Goal: Task Accomplishment & Management: Manage account settings

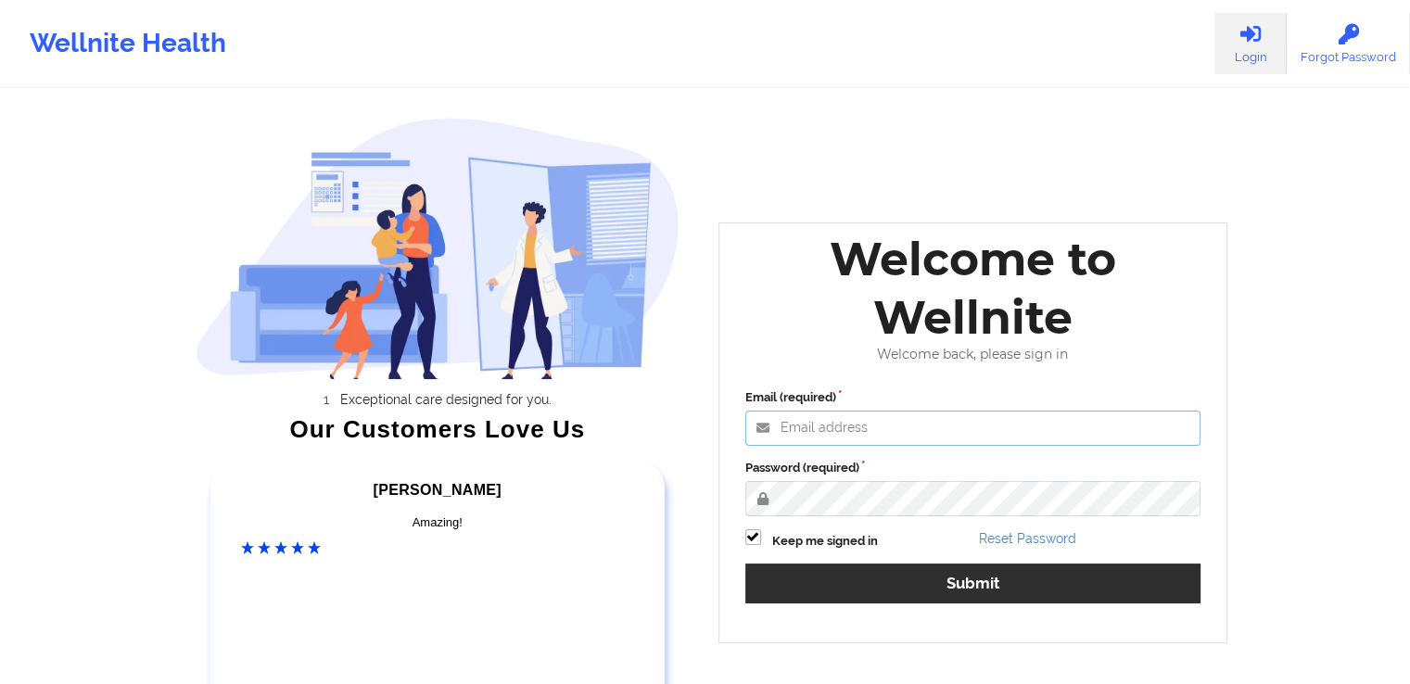
type input "[PERSON_NAME][EMAIL_ADDRESS][DOMAIN_NAME]"
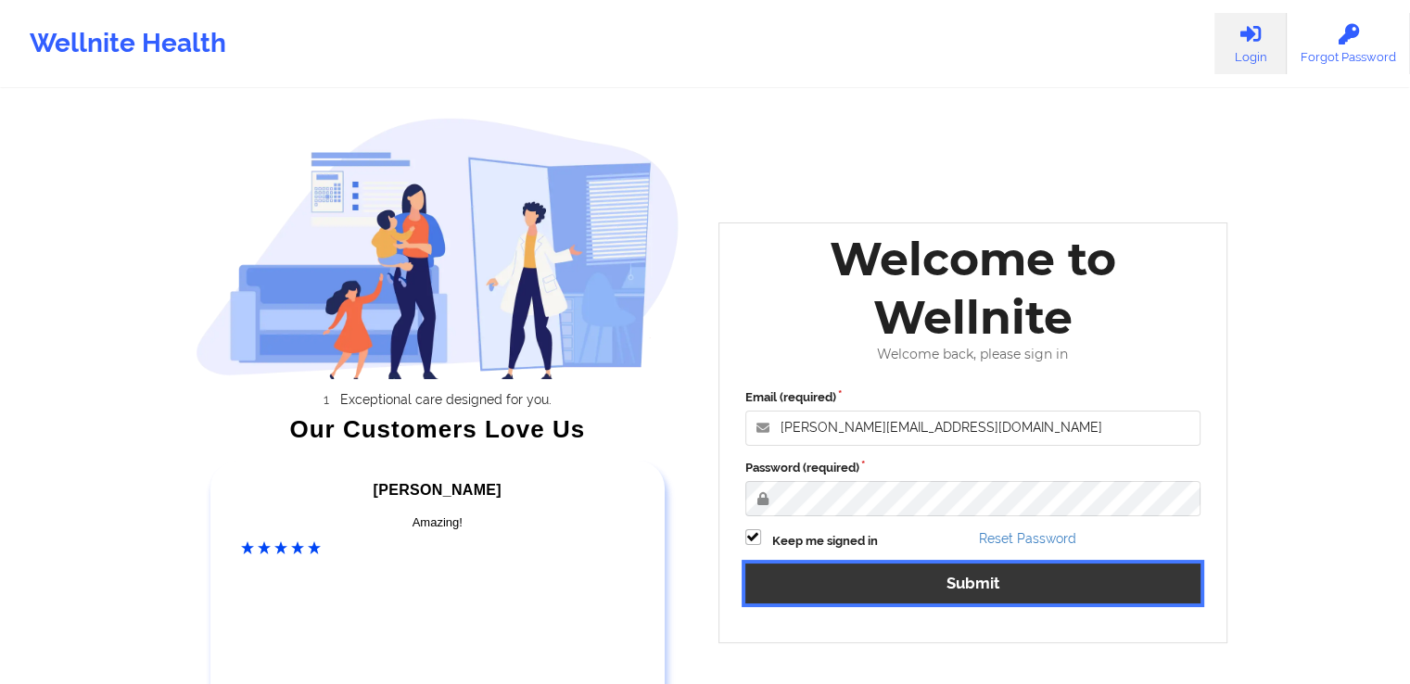
click at [918, 582] on button "Submit" at bounding box center [973, 583] width 456 height 40
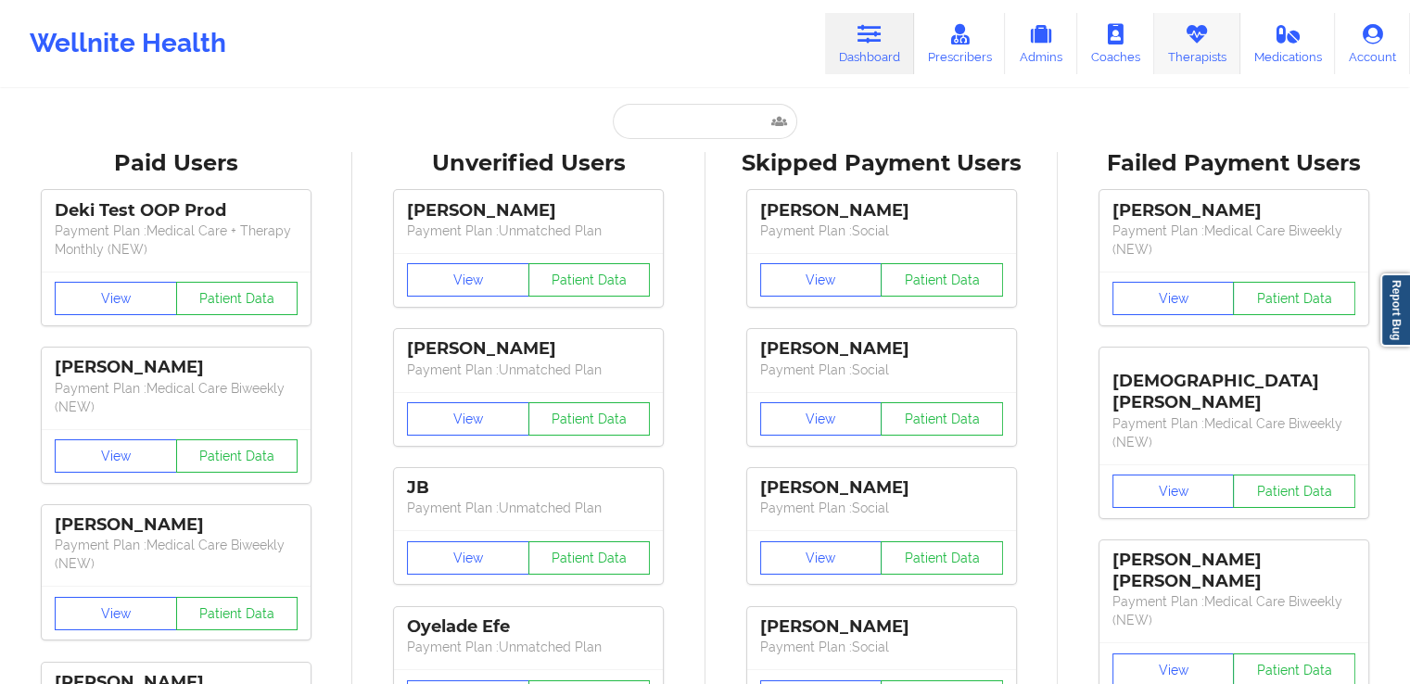
click at [1186, 45] on link "Therapists" at bounding box center [1197, 43] width 86 height 61
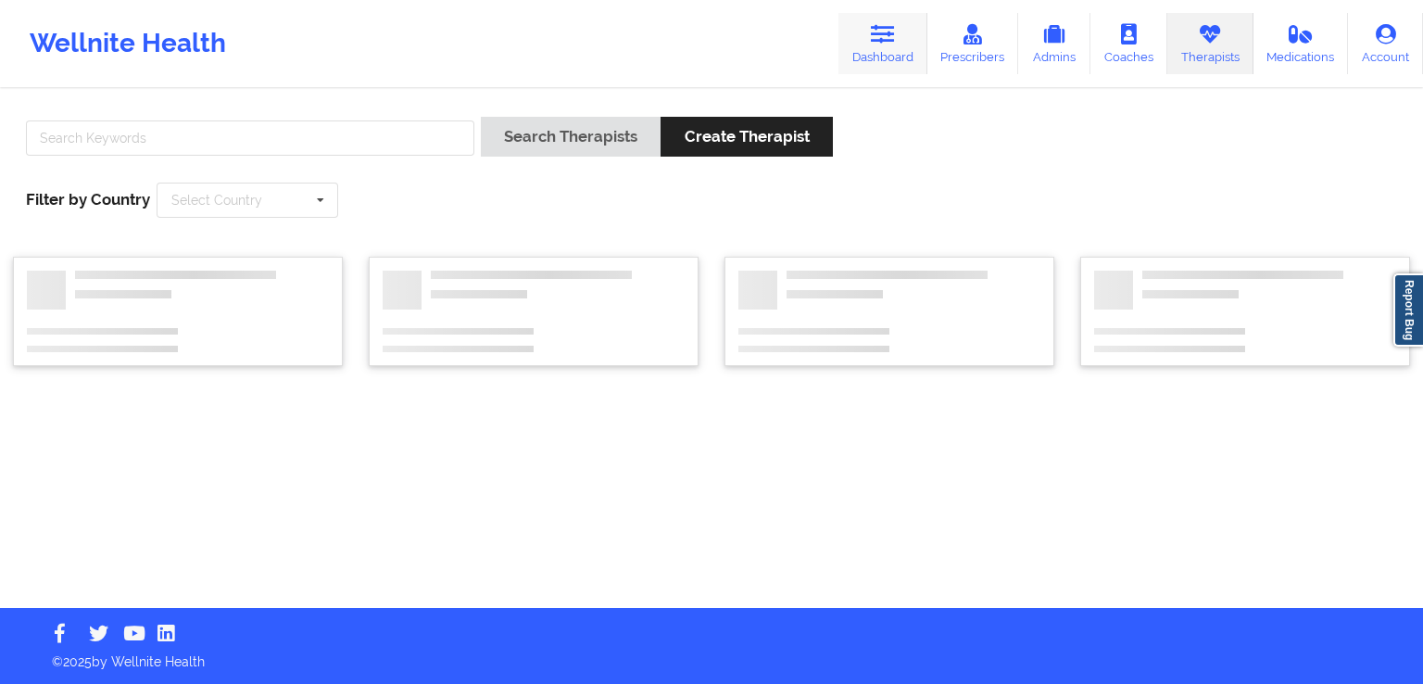
click at [919, 44] on link "Dashboard" at bounding box center [883, 43] width 89 height 61
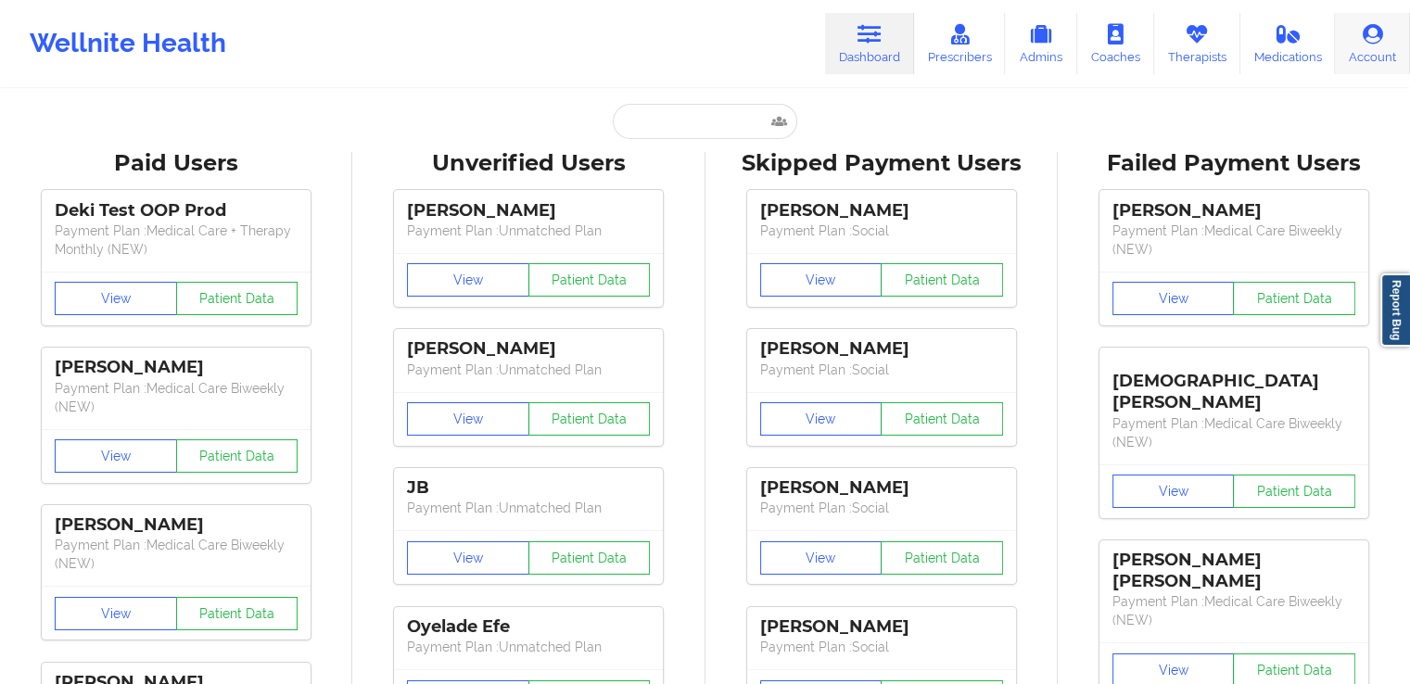
click at [1379, 52] on link "Account" at bounding box center [1371, 43] width 75 height 61
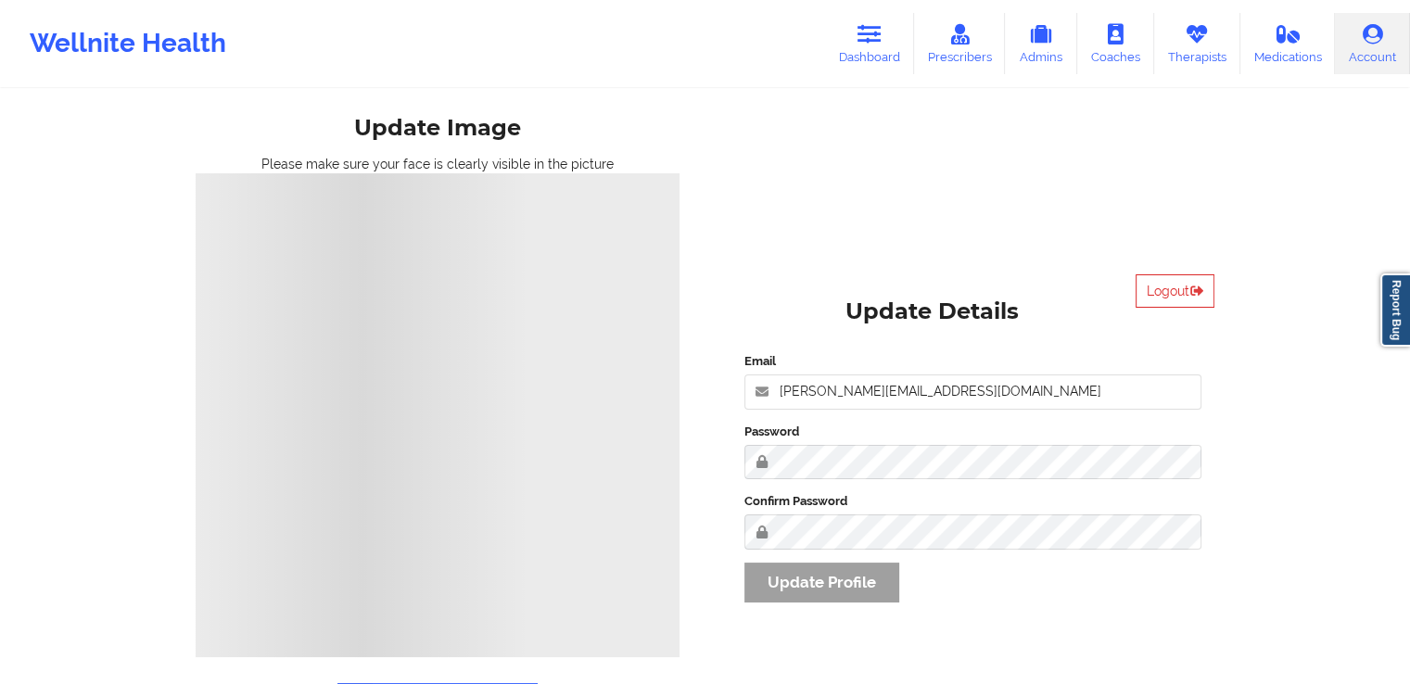
click at [816, 581] on div "Email [PERSON_NAME][EMAIL_ADDRESS][DOMAIN_NAME] Password Confirm Password Updat…" at bounding box center [973, 483] width 484 height 289
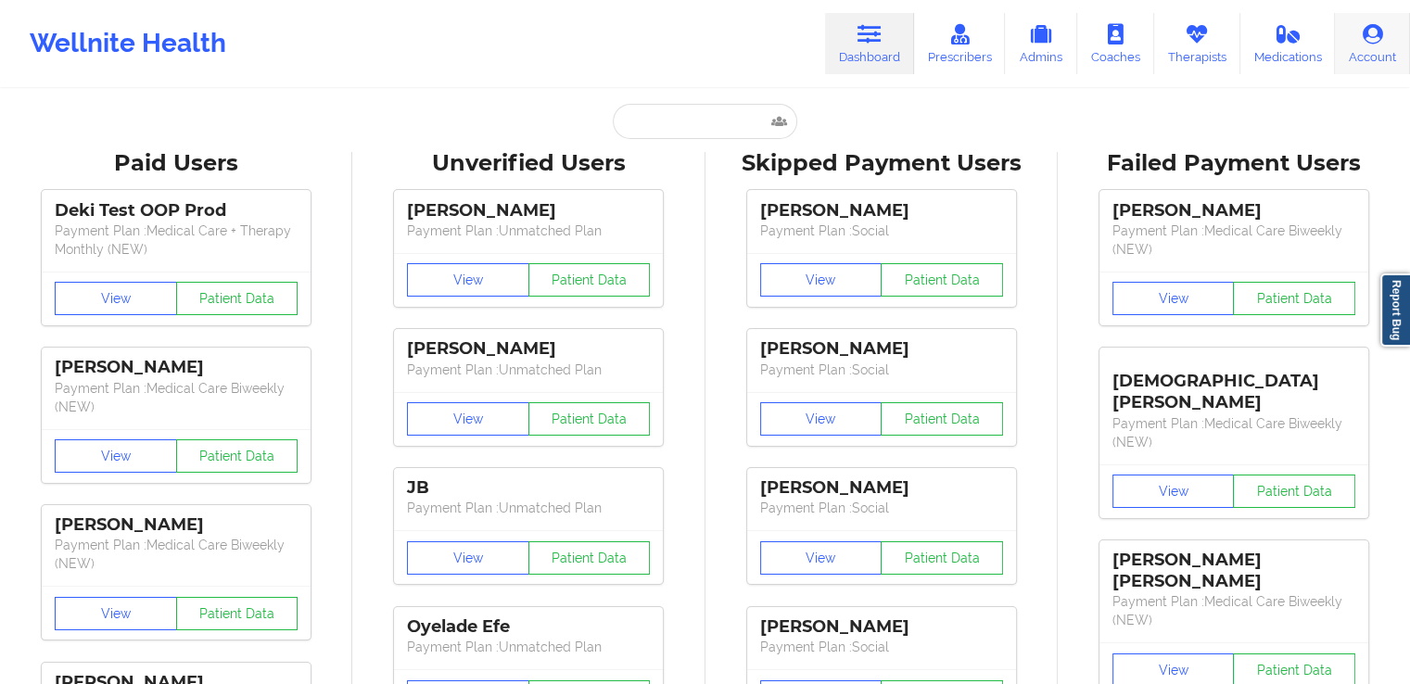
click at [1384, 32] on icon at bounding box center [1372, 34] width 24 height 20
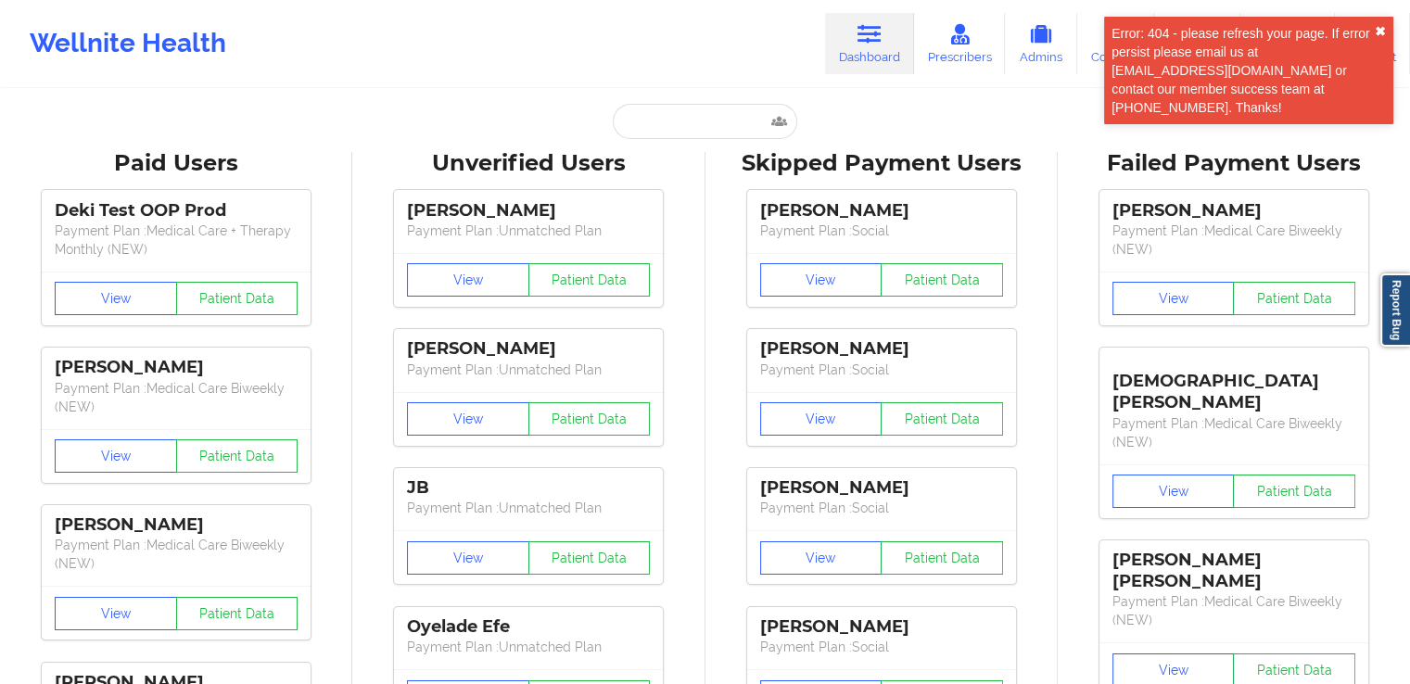
click at [1380, 31] on button "✖︎" at bounding box center [1379, 31] width 11 height 15
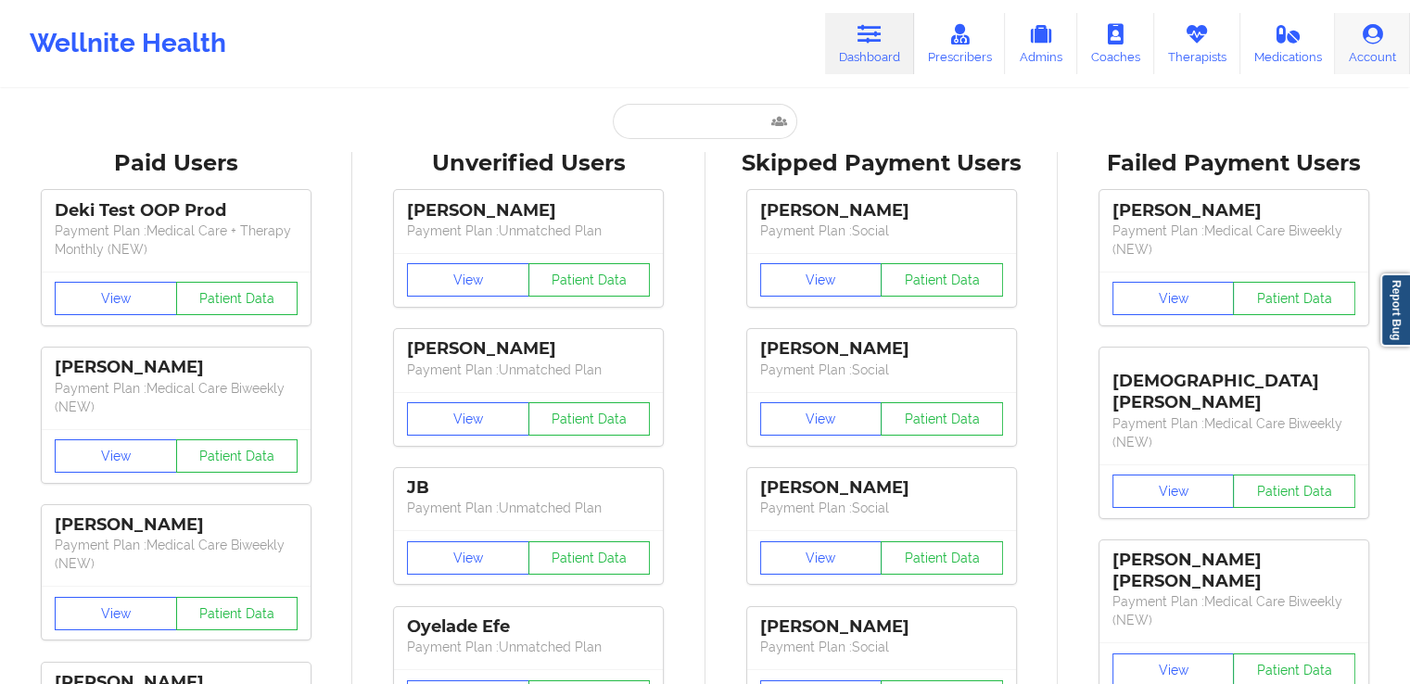
click at [1371, 46] on link "Account" at bounding box center [1371, 43] width 75 height 61
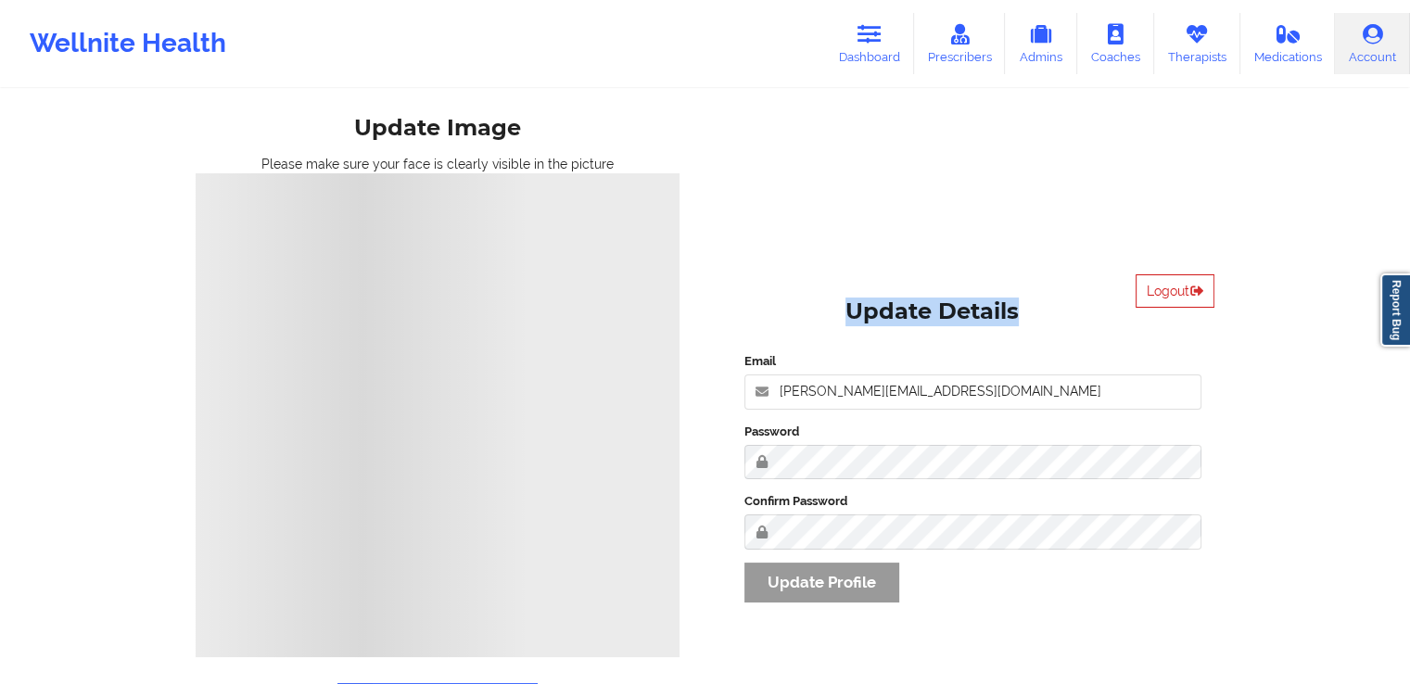
drag, startPoint x: 1166, startPoint y: 309, endPoint x: 1175, endPoint y: 298, distance: 13.8
click at [1175, 298] on div "Logout Update Details Email khushbu@wellnite.com Password Confirm Password Upda…" at bounding box center [973, 451] width 510 height 380
click at [1175, 298] on button "Logout" at bounding box center [1174, 290] width 79 height 33
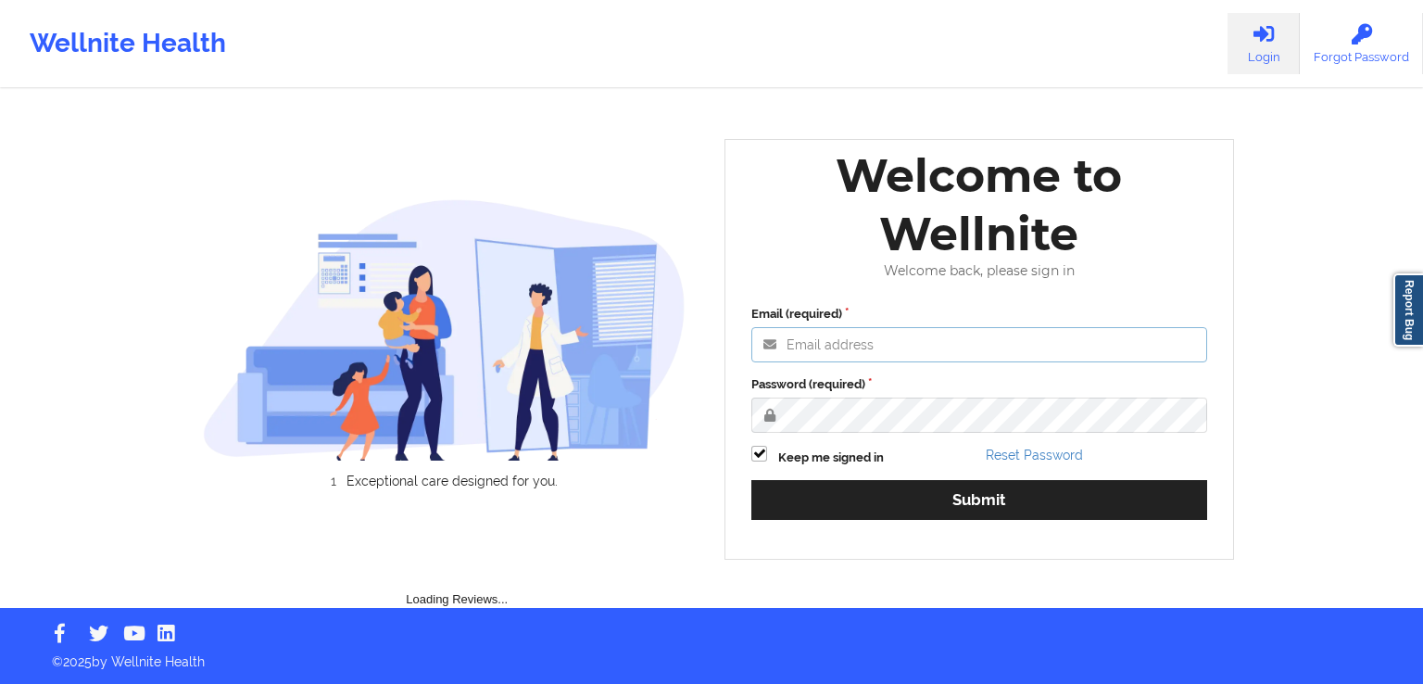
type input "[PERSON_NAME][EMAIL_ADDRESS][DOMAIN_NAME]"
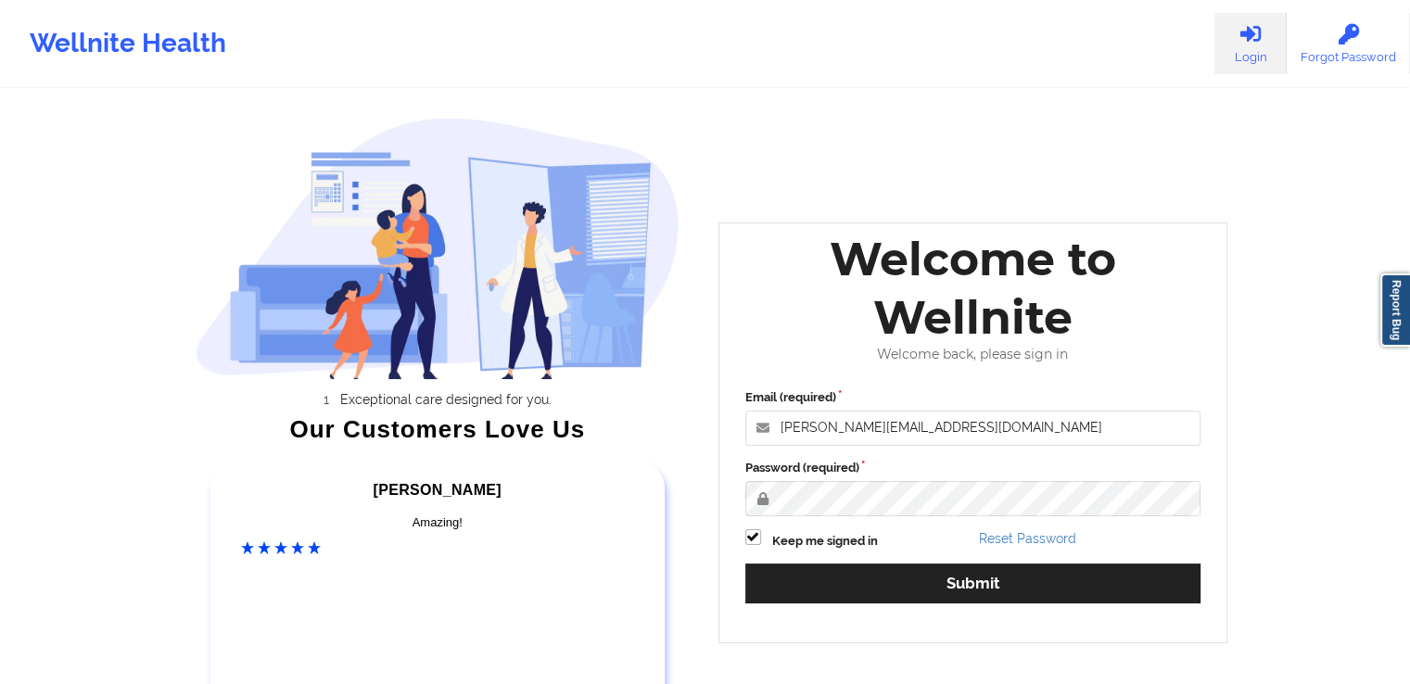
click at [1275, 390] on div "Wellnite Health Login Forgot Password Exceptional care designed for you. Our Cu…" at bounding box center [705, 387] width 1410 height 775
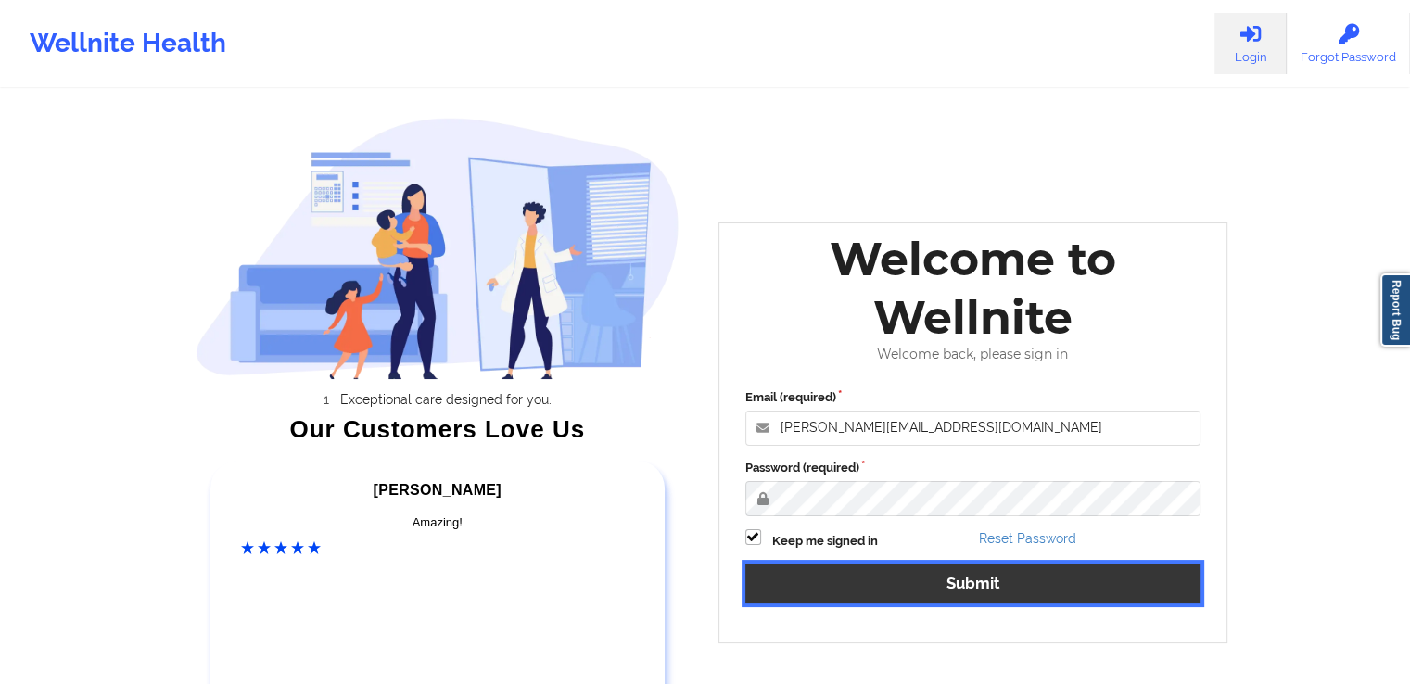
click at [1053, 583] on button "Submit" at bounding box center [973, 583] width 456 height 40
